Goal: Information Seeking & Learning: Learn about a topic

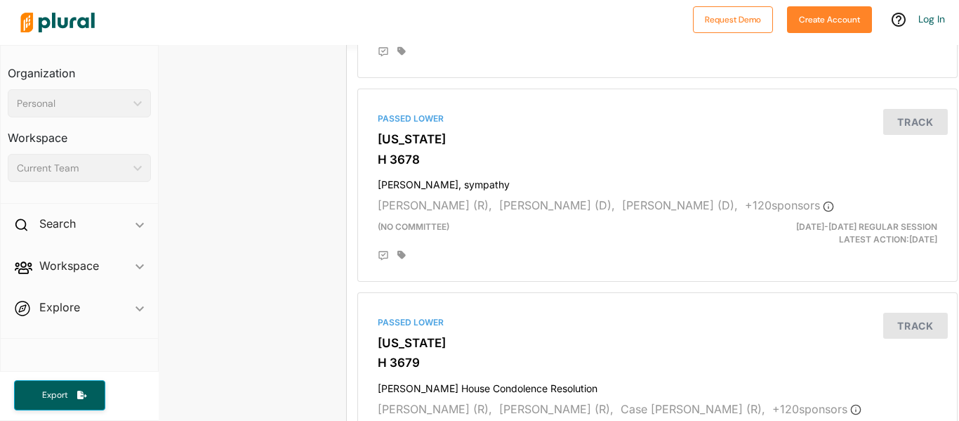
scroll to position [0, 1]
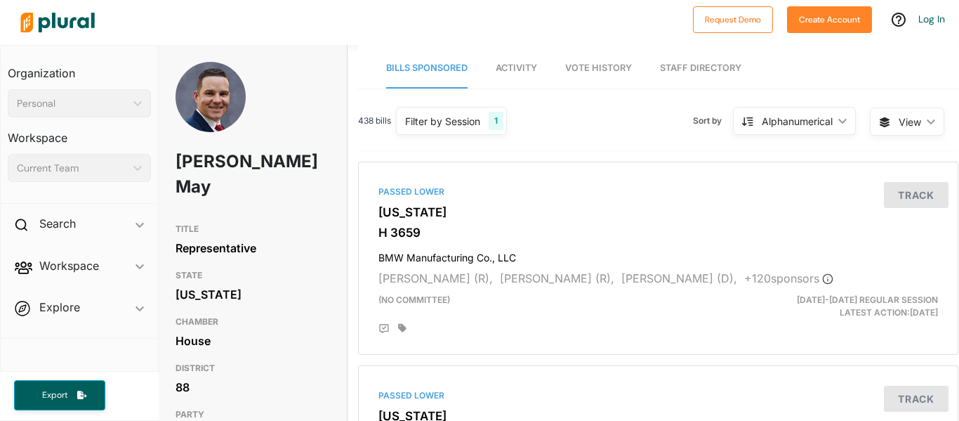
click at [218, 84] on img at bounding box center [211, 107] width 70 height 90
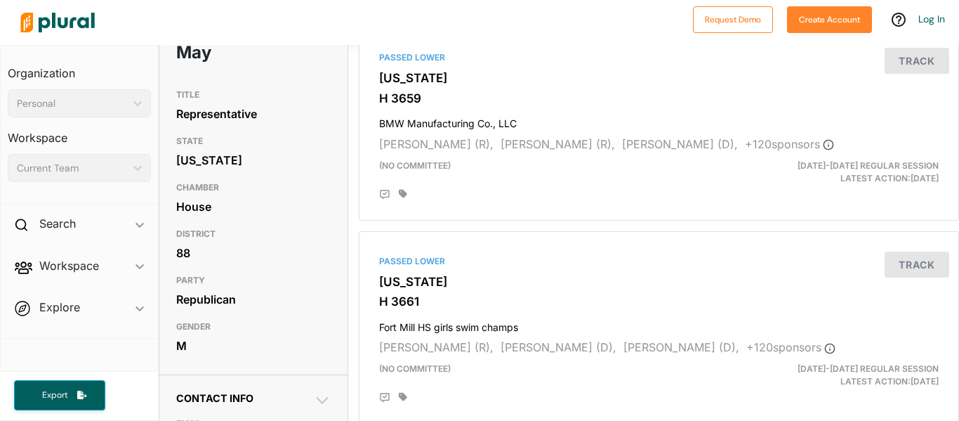
scroll to position [138, 0]
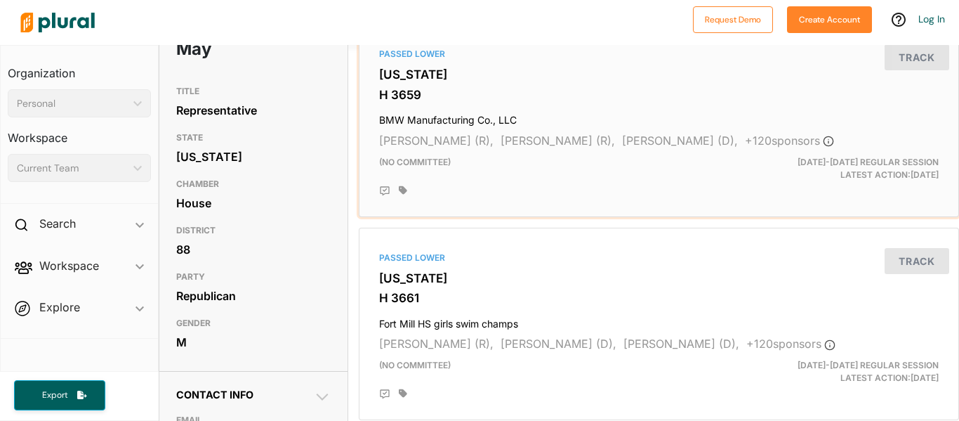
click at [832, 128] on div "Passed Lower South Carolina H 3659 BMW Manufacturing Co., LLC Murrell Smith (R)…" at bounding box center [659, 120] width 588 height 180
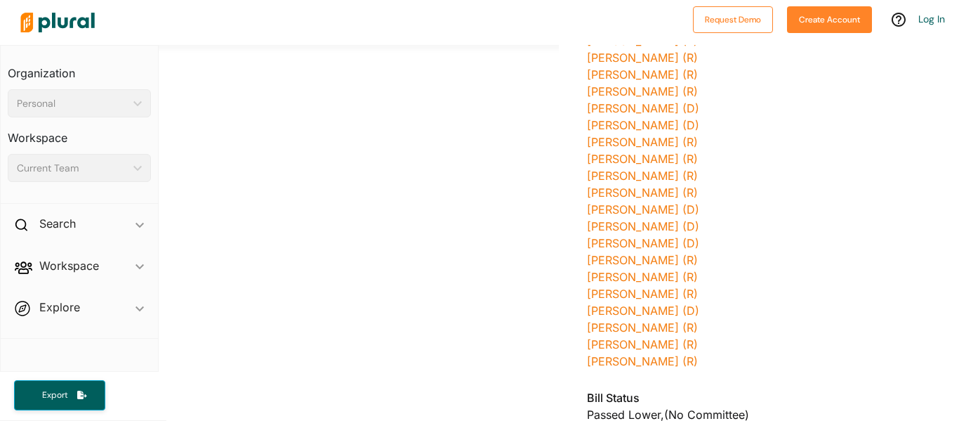
scroll to position [2489, 0]
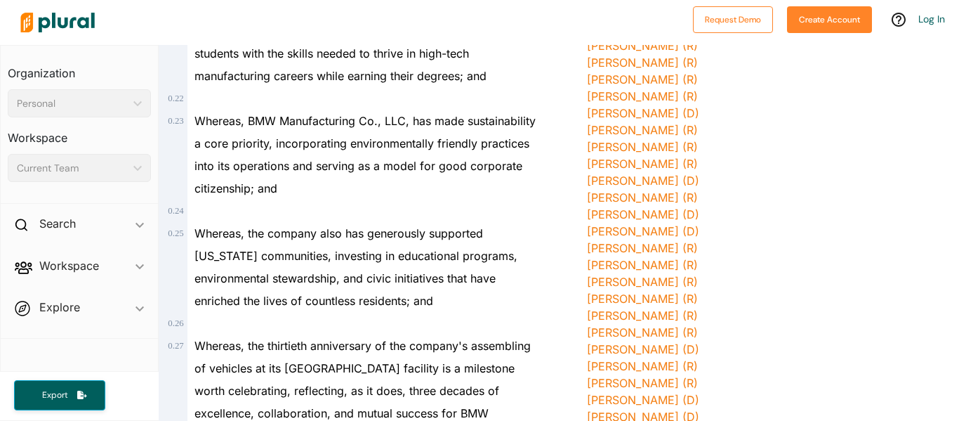
scroll to position [808, 0]
